Goal: Check status: Check status

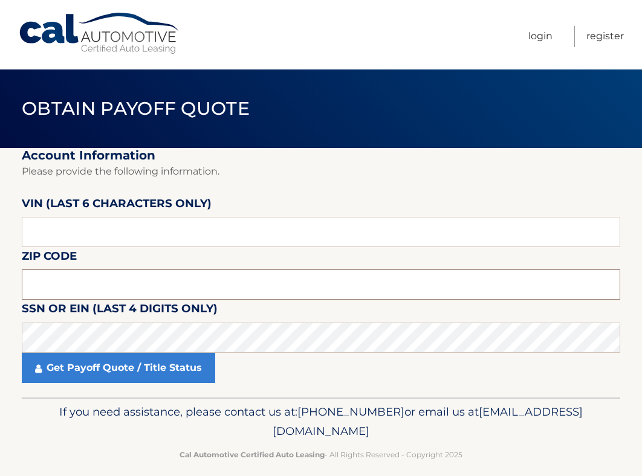
click at [68, 281] on input "text" at bounding box center [321, 285] width 599 height 30
click at [128, 228] on input "text" at bounding box center [321, 232] width 599 height 30
click at [137, 281] on input "text" at bounding box center [321, 285] width 599 height 30
click at [125, 233] on input "text" at bounding box center [321, 232] width 599 height 30
click at [161, 233] on input "text" at bounding box center [321, 232] width 599 height 30
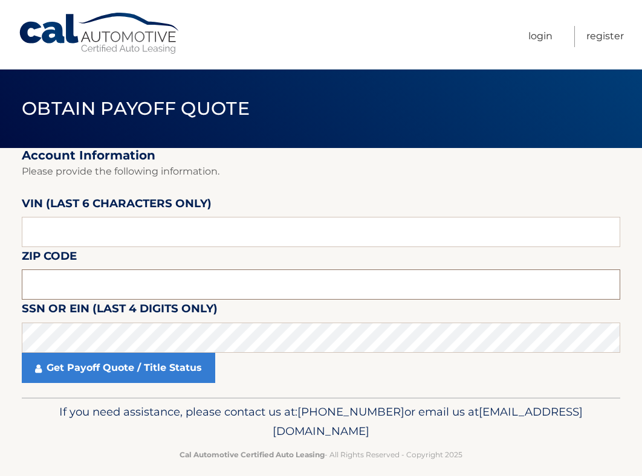
click at [279, 279] on input "text" at bounding box center [321, 285] width 599 height 30
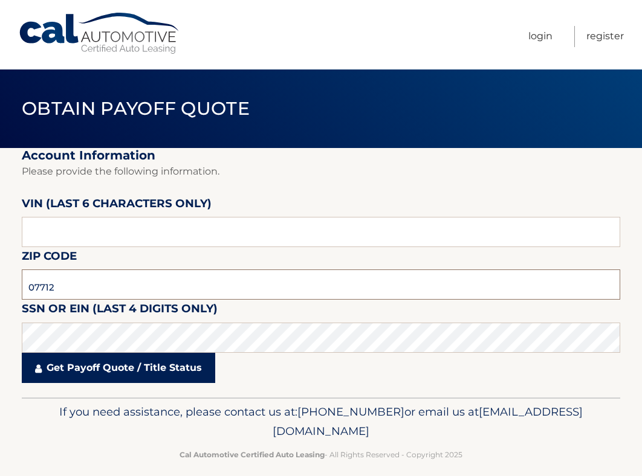
type input "07712"
click at [131, 366] on link "Get Payoff Quote / Title Status" at bounding box center [118, 368] width 193 height 30
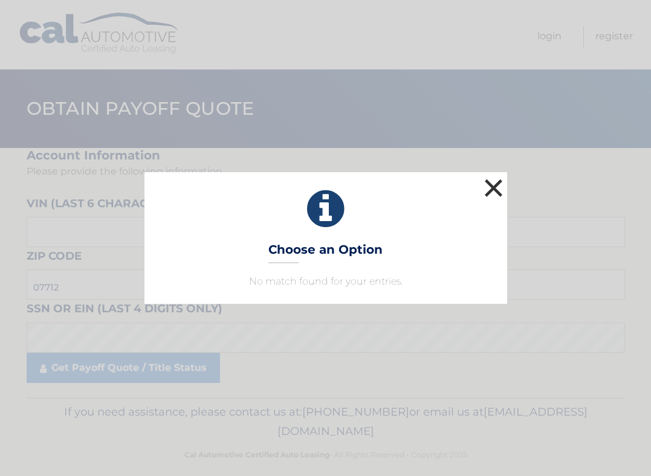
click at [495, 190] on button "×" at bounding box center [494, 188] width 24 height 24
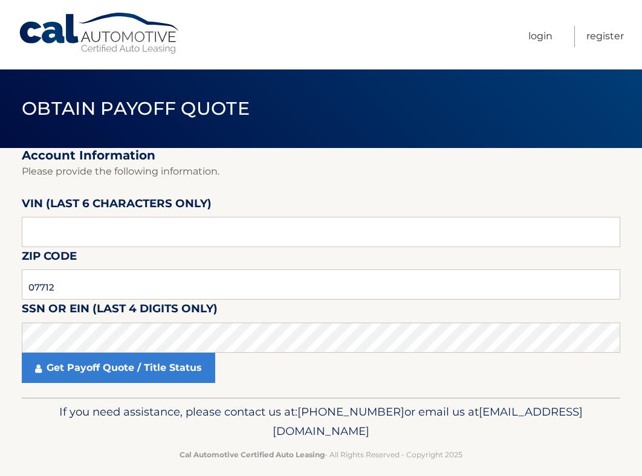
click at [386, 310] on fieldset "Account Information Please provide the following information. [PERSON_NAME] (la…" at bounding box center [321, 273] width 599 height 250
click at [142, 241] on input "text" at bounding box center [321, 232] width 599 height 30
type input "6*****"
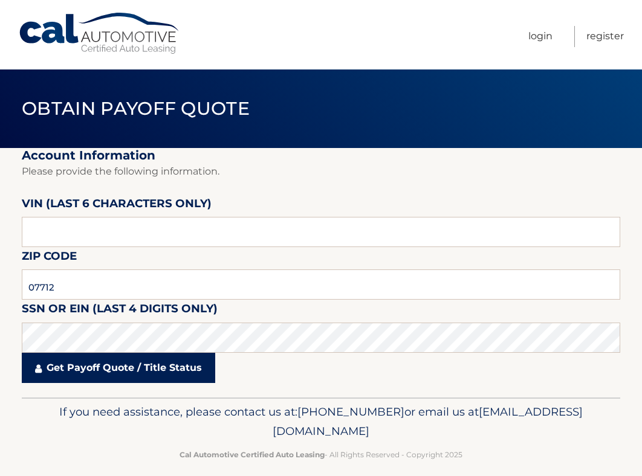
click at [94, 366] on link "Get Payoff Quote / Title Status" at bounding box center [118, 368] width 193 height 30
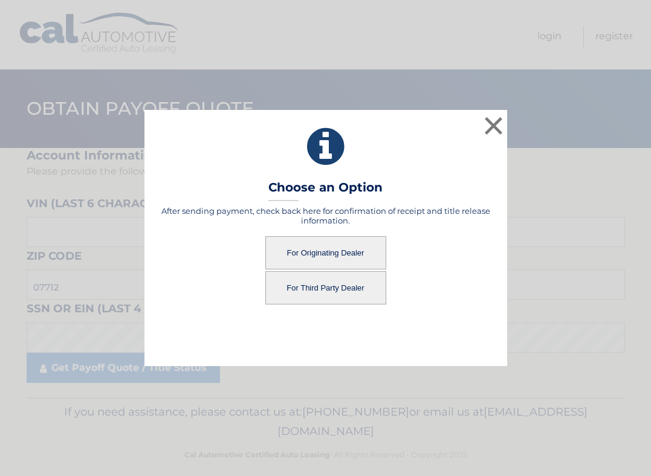
click at [325, 253] on button "For Originating Dealer" at bounding box center [325, 252] width 121 height 33
click at [326, 256] on button "For Originating Dealer" at bounding box center [325, 252] width 121 height 33
